Goal: Task Accomplishment & Management: Complete application form

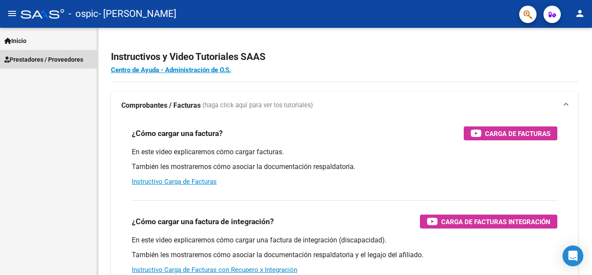
click at [42, 57] on span "Prestadores / Proveedores" at bounding box center [43, 60] width 79 height 10
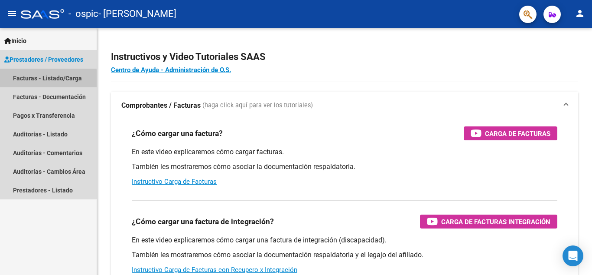
click at [44, 83] on link "Facturas - Listado/Carga" at bounding box center [48, 78] width 97 height 19
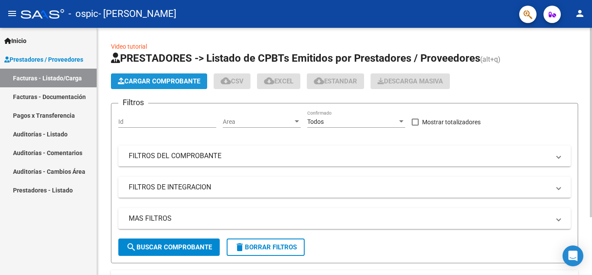
click at [144, 78] on span "Cargar Comprobante" at bounding box center [159, 81] width 82 height 8
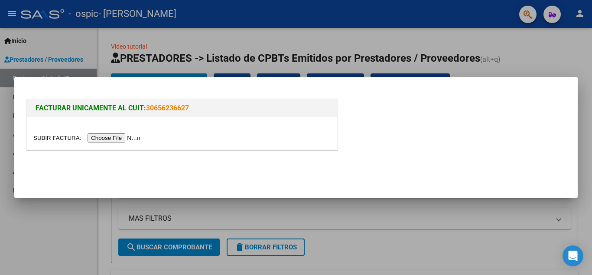
click at [107, 140] on input "file" at bounding box center [88, 137] width 110 height 9
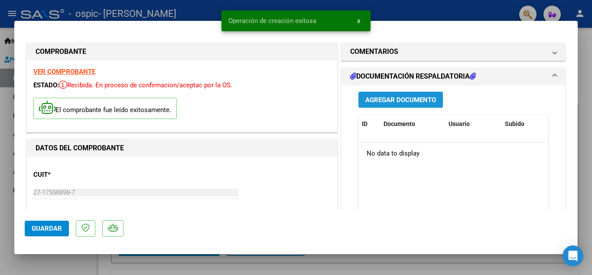
click at [388, 100] on span "Agregar Documento" at bounding box center [401, 100] width 71 height 8
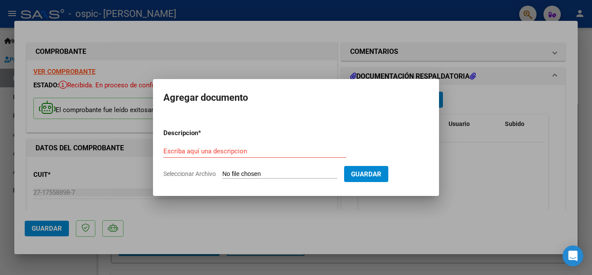
click at [271, 173] on input "Seleccionar Archivo" at bounding box center [279, 174] width 115 height 8
type input "C:\fakepath\CamScanner [DATE] 10.35.pdf"
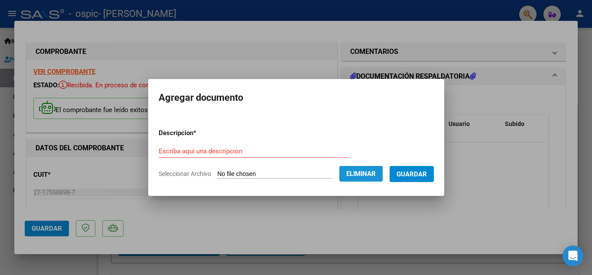
click at [369, 177] on span "Eliminar" at bounding box center [361, 174] width 29 height 8
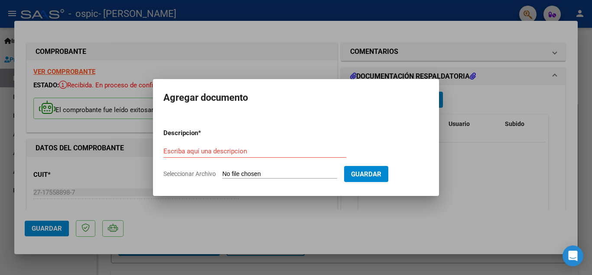
click at [320, 104] on h2 "Agregar documento" at bounding box center [295, 97] width 265 height 16
click at [254, 65] on div at bounding box center [296, 137] width 592 height 275
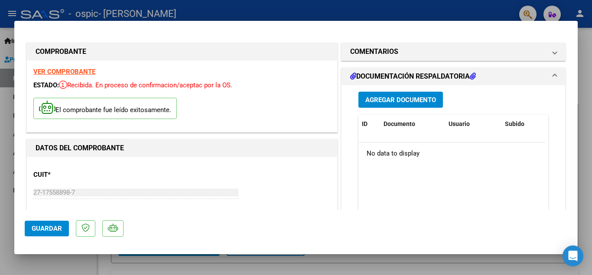
click at [359, 92] on button "Agregar Documento" at bounding box center [401, 100] width 85 height 16
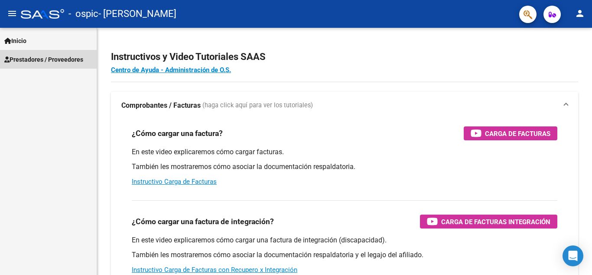
click at [44, 56] on span "Prestadores / Proveedores" at bounding box center [43, 60] width 79 height 10
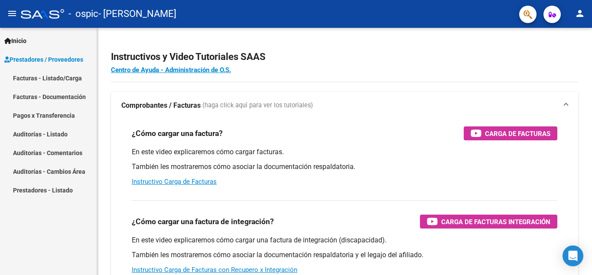
click at [47, 79] on link "Facturas - Listado/Carga" at bounding box center [48, 78] width 97 height 19
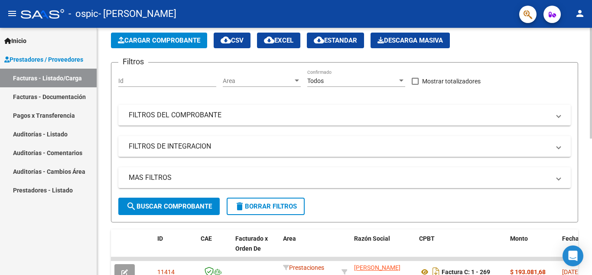
click at [592, 82] on div at bounding box center [591, 101] width 2 height 111
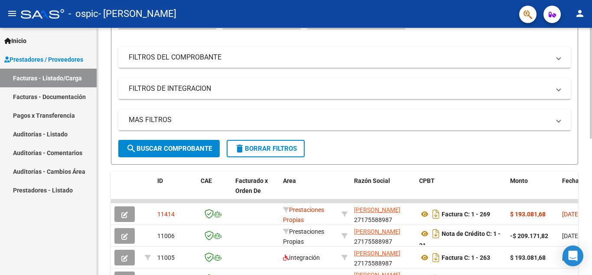
click at [592, 106] on div at bounding box center [591, 128] width 2 height 111
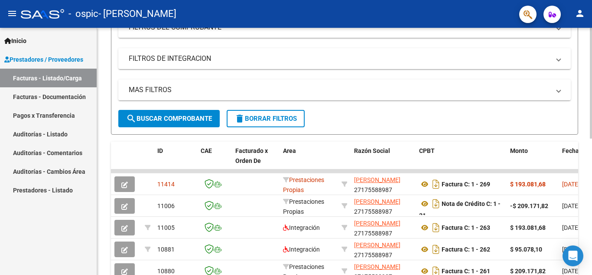
scroll to position [145, 0]
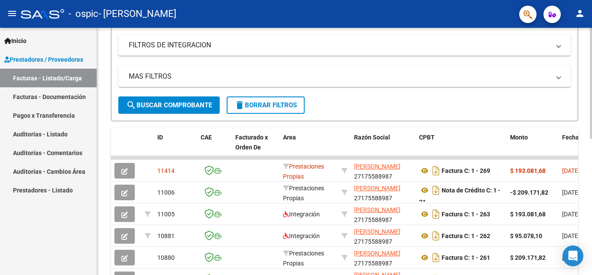
click at [592, 124] on div at bounding box center [591, 148] width 2 height 111
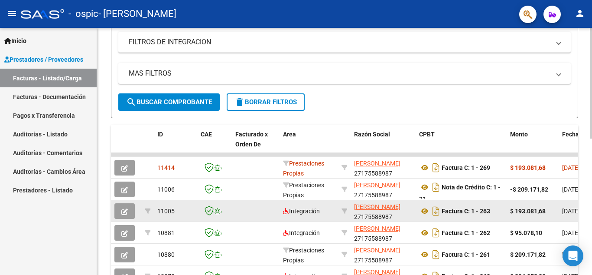
click at [476, 215] on div "Factura C: 1 - 263" at bounding box center [461, 211] width 84 height 14
click at [506, 210] on datatable-body-cell "Factura C: 1 - 263" at bounding box center [461, 210] width 91 height 21
click at [435, 215] on icon "Descargar documento" at bounding box center [436, 211] width 11 height 14
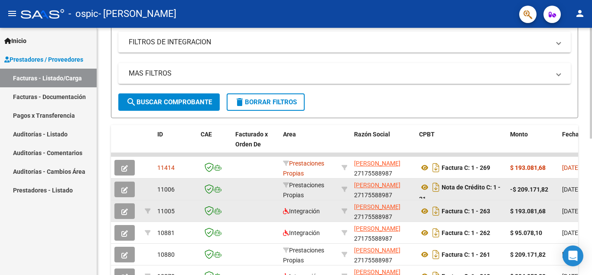
click at [568, 190] on span "[DATE]" at bounding box center [571, 189] width 18 height 7
click at [114, 189] on button "button" at bounding box center [124, 189] width 20 height 16
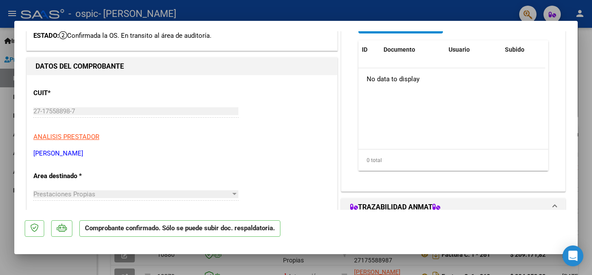
scroll to position [0, 0]
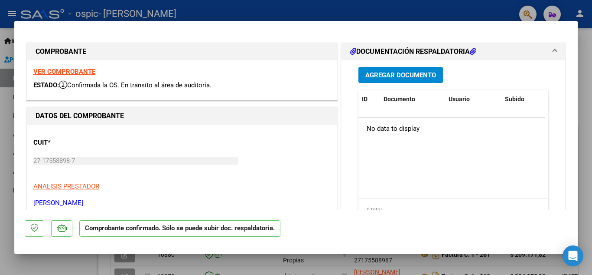
click at [551, 11] on div at bounding box center [296, 137] width 592 height 275
type input "$ 0,00"
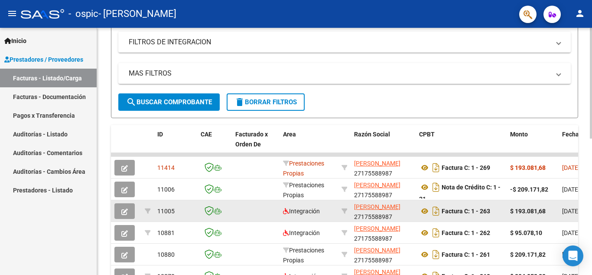
click at [592, 99] on div at bounding box center [591, 149] width 2 height 111
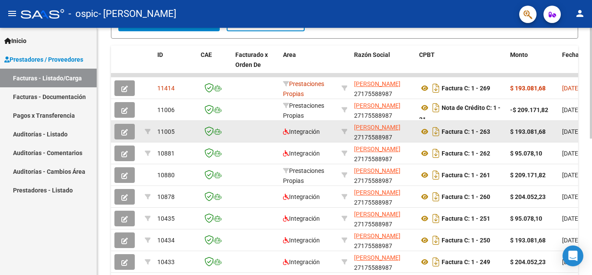
scroll to position [226, 0]
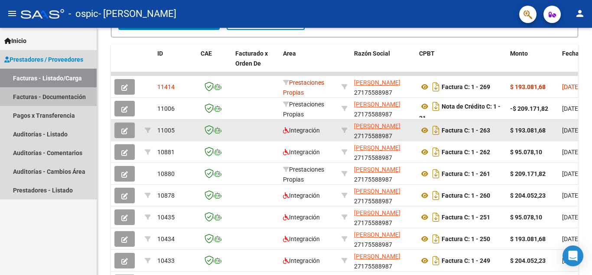
click at [81, 98] on link "Facturas - Documentación" at bounding box center [48, 96] width 97 height 19
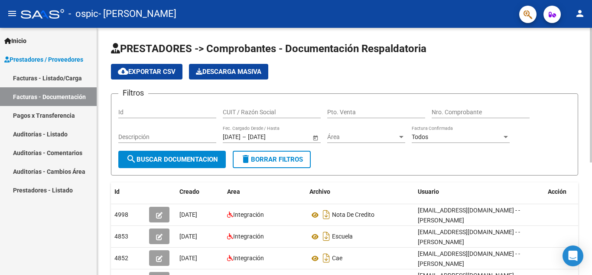
click at [587, 110] on div "PRESTADORES -> Comprobantes - Documentación Respaldatoria cloud_download Export…" at bounding box center [344, 250] width 495 height 445
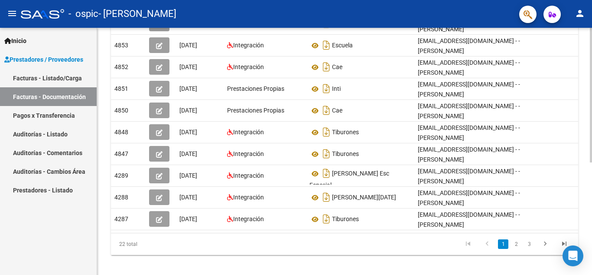
scroll to position [206, 0]
